Goal: Go to known website: Access a specific website the user already knows

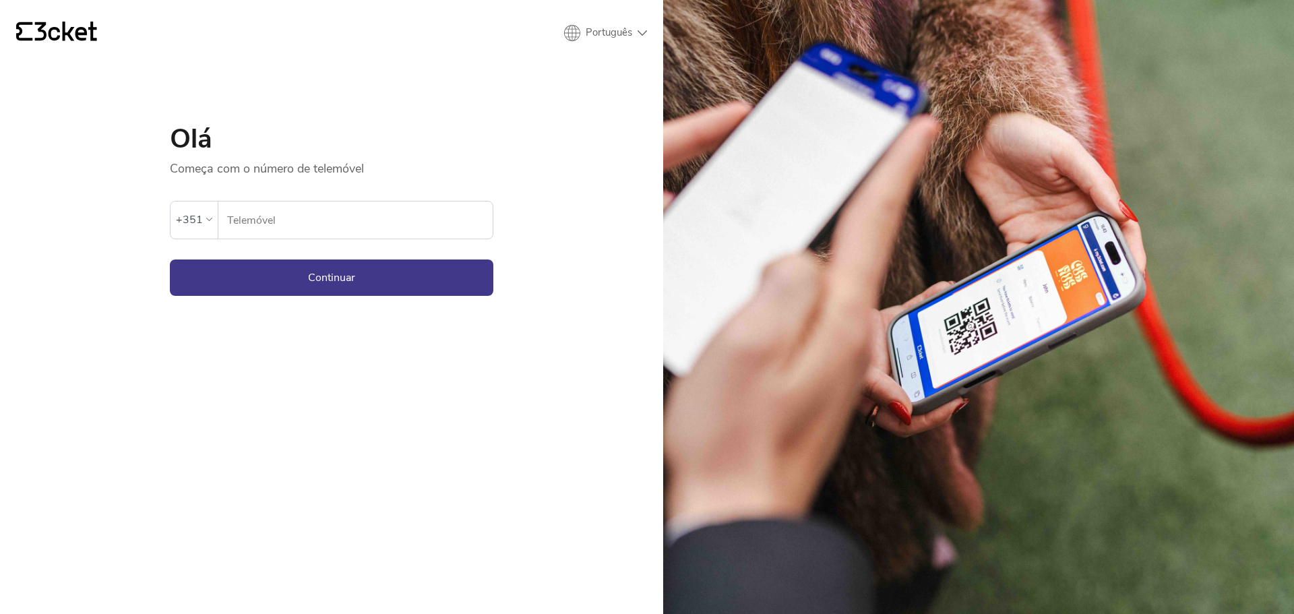
click at [338, 233] on input "Telemóvel" at bounding box center [359, 220] width 266 height 37
type input "910201237"
click at [375, 292] on button "Continuar" at bounding box center [331, 277] width 323 height 36
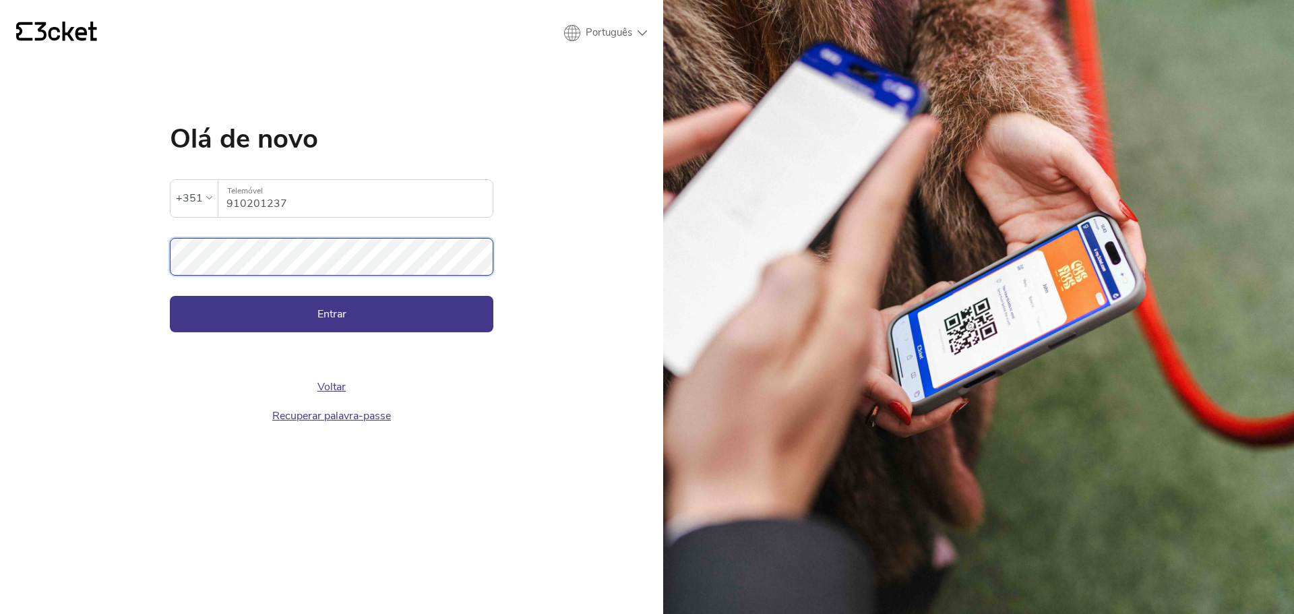
click at [170, 296] on button "Entrar" at bounding box center [331, 314] width 323 height 36
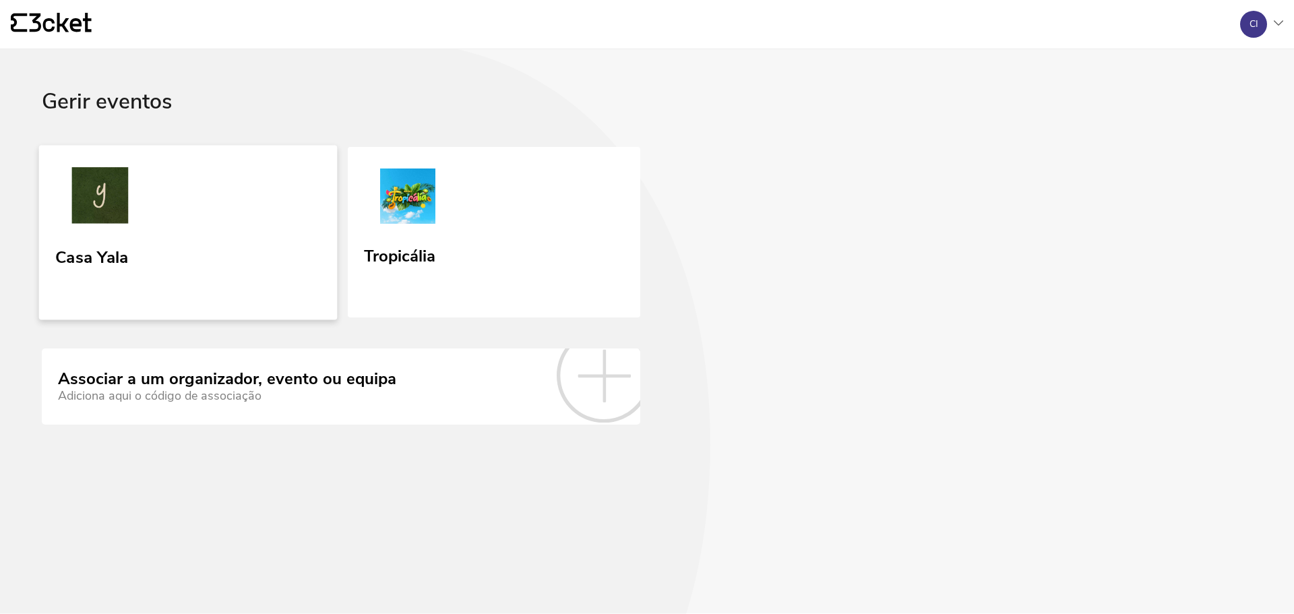
click at [249, 202] on link "Casa Yala" at bounding box center [188, 232] width 299 height 175
